Goal: Check status: Check status

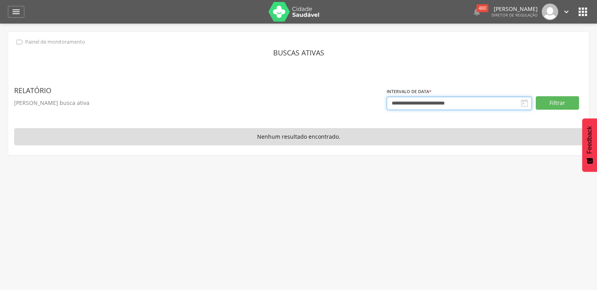
click at [411, 100] on input "**********" at bounding box center [459, 103] width 145 height 13
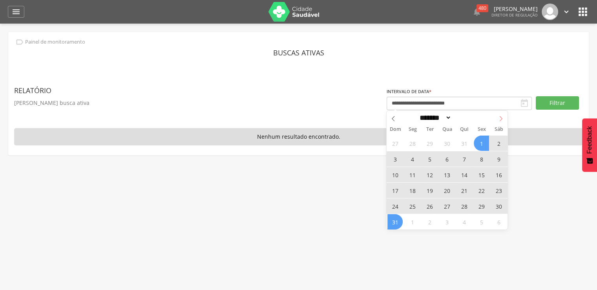
click at [498, 120] on icon at bounding box center [500, 118] width 5 height 5
select select "*"
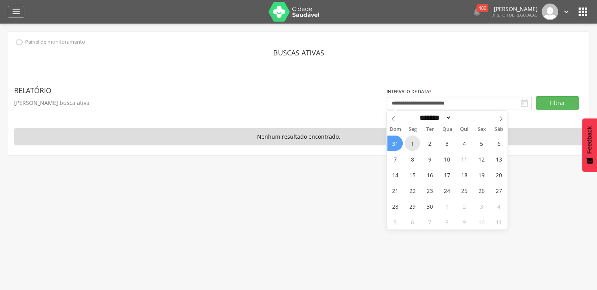
click at [414, 137] on span "1" at bounding box center [412, 142] width 15 height 15
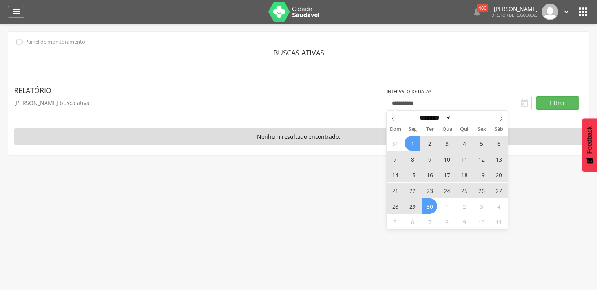
click at [432, 205] on span "30" at bounding box center [429, 205] width 15 height 15
type input "**********"
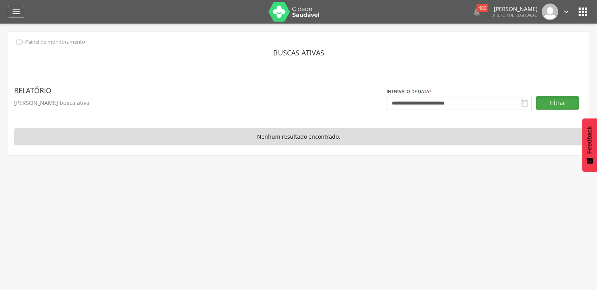
click at [561, 108] on button "Filtrar" at bounding box center [557, 102] width 43 height 13
click at [549, 100] on button "Filtrar" at bounding box center [557, 102] width 43 height 13
click at [549, 101] on button "Filtrar" at bounding box center [557, 102] width 43 height 13
click at [60, 104] on p "[PERSON_NAME] busca ativa" at bounding box center [200, 102] width 372 height 11
click at [28, 87] on header "Relatório" at bounding box center [200, 90] width 372 height 14
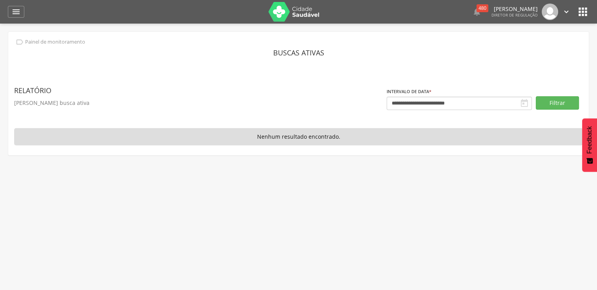
click at [584, 10] on icon "" at bounding box center [582, 11] width 13 height 13
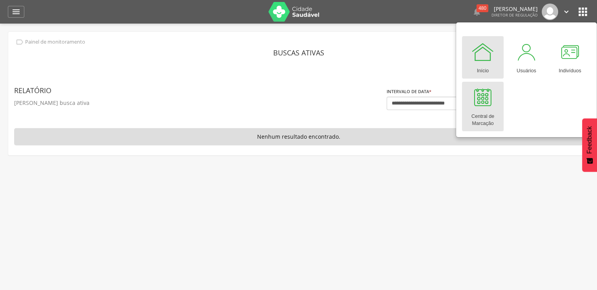
click at [478, 107] on div at bounding box center [483, 98] width 24 height 24
